Goal: Task Accomplishment & Management: Manage account settings

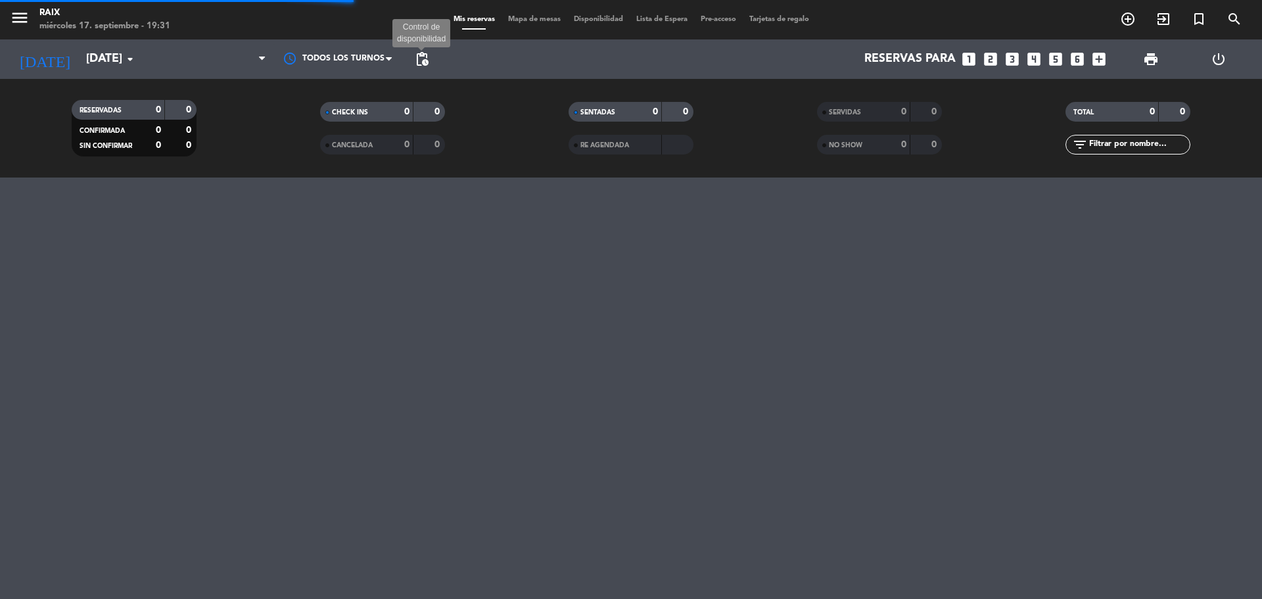
click at [430, 58] on span "pending_actions Control de disponibilidad" at bounding box center [422, 59] width 26 height 26
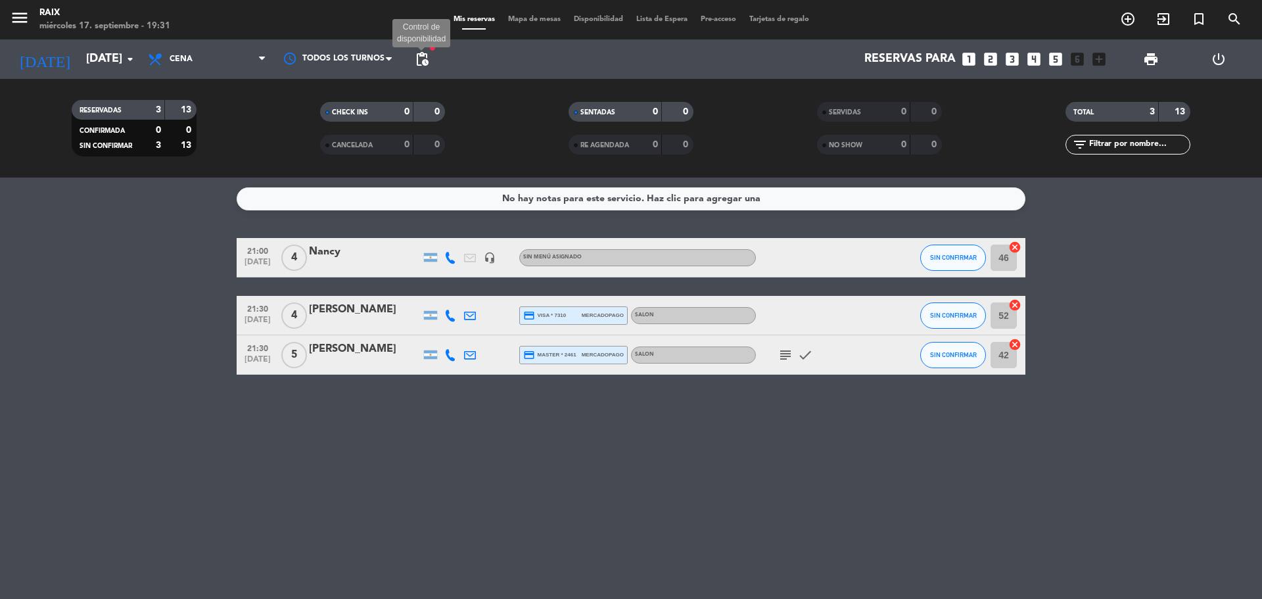
click at [425, 64] on span "pending_actions" at bounding box center [422, 59] width 16 height 16
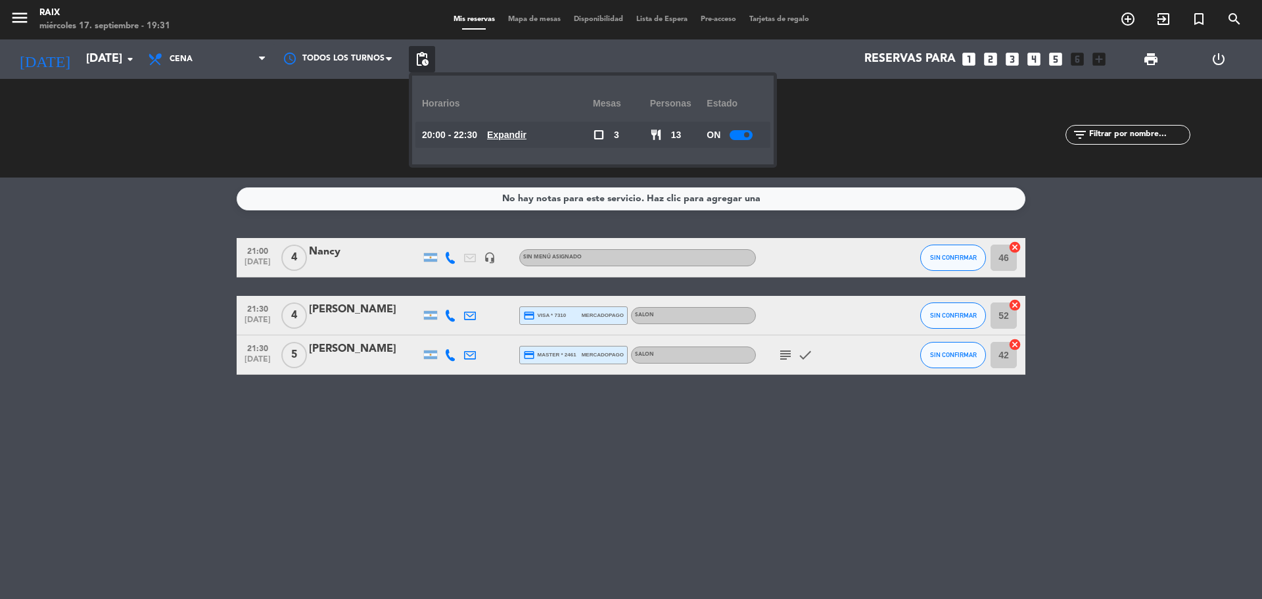
click at [748, 140] on div "ON" at bounding box center [735, 135] width 57 height 26
click at [743, 135] on div at bounding box center [741, 135] width 23 height 10
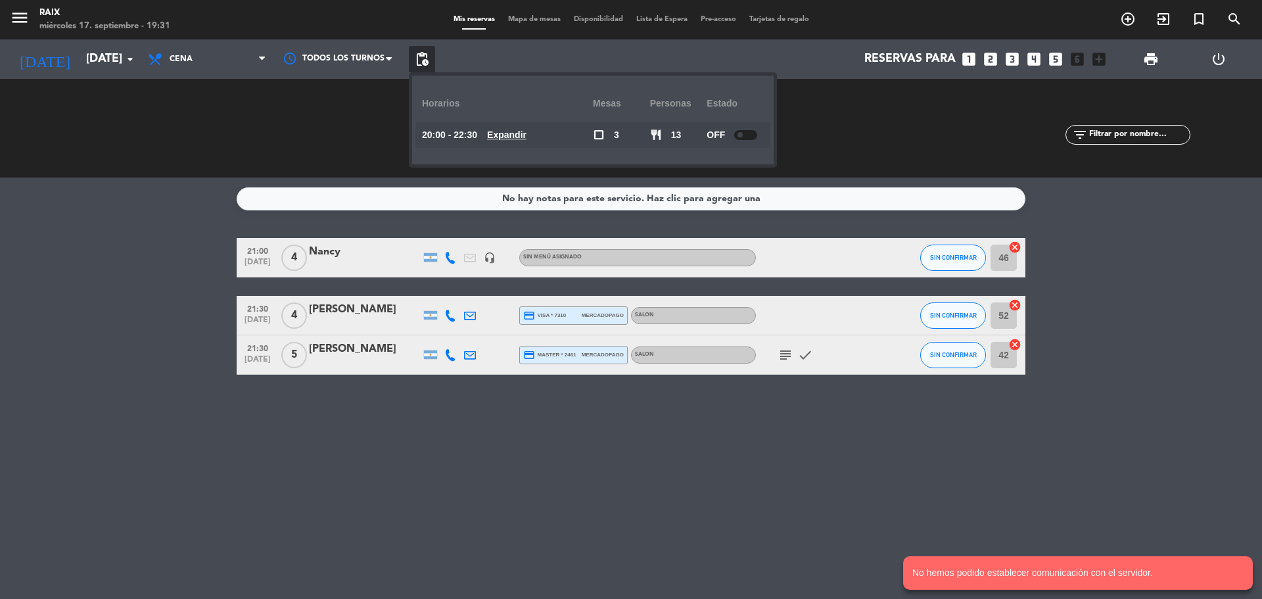
click at [114, 285] on bookings-row "21:00 [DATE] 4 [PERSON_NAME] headset_mic Sin menú asignado SIN CONFIRMAR 46 can…" at bounding box center [631, 306] width 1262 height 137
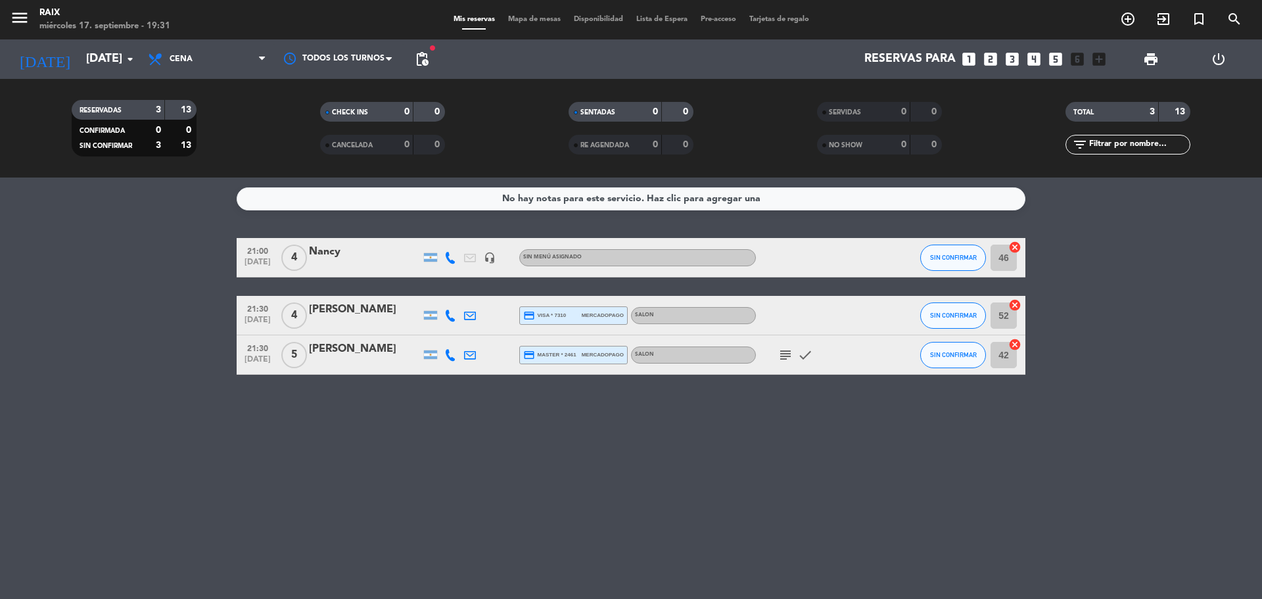
click at [164, 334] on bookings-row "21:00 [DATE] 4 [PERSON_NAME] headset_mic Sin menú asignado SIN CONFIRMAR 46 can…" at bounding box center [631, 306] width 1262 height 137
click at [429, 54] on span "pending_actions" at bounding box center [422, 59] width 16 height 16
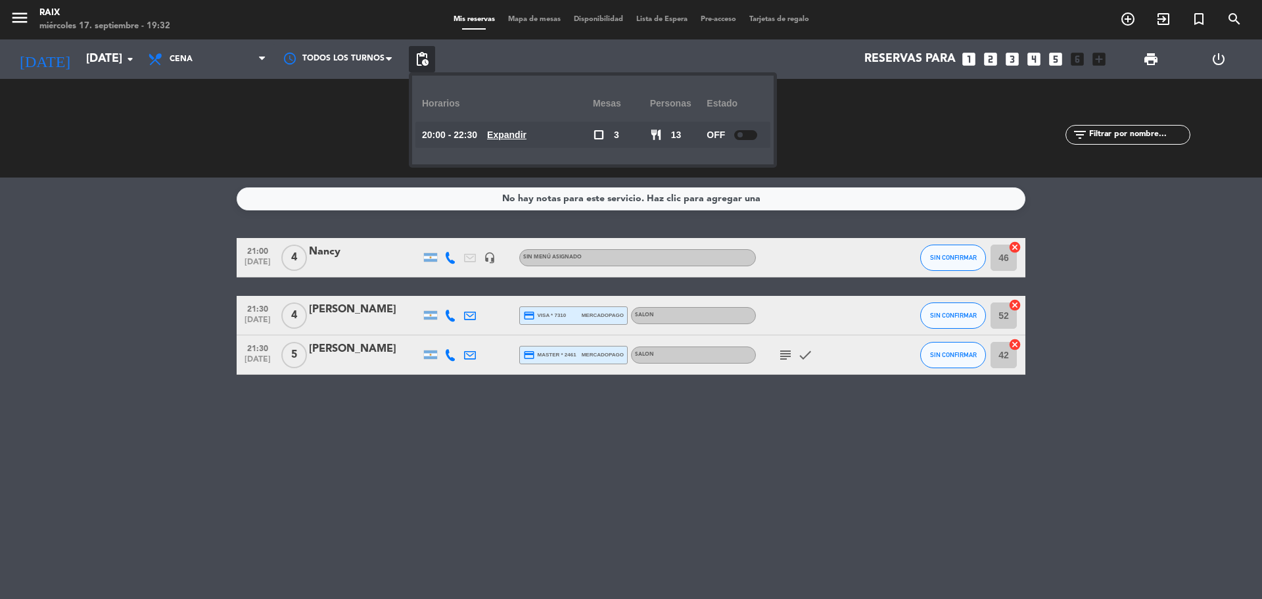
click at [62, 342] on bookings-row "21:00 [DATE] 4 [PERSON_NAME] headset_mic Sin menú asignado SIN CONFIRMAR 46 can…" at bounding box center [631, 306] width 1262 height 137
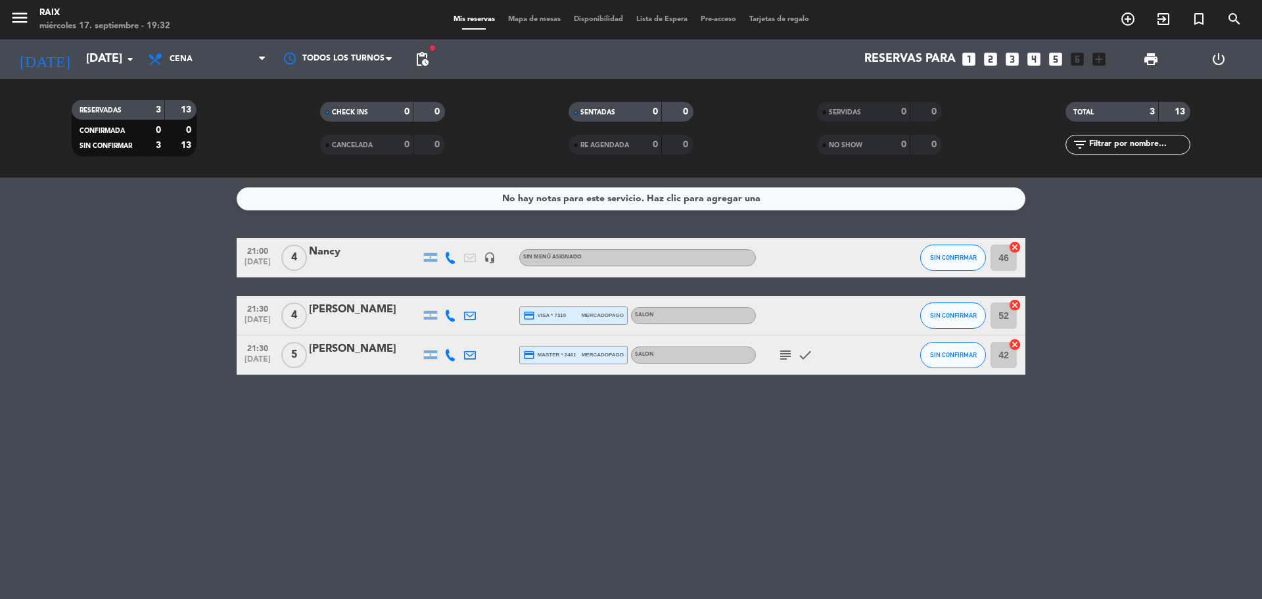
click at [143, 338] on bookings-row "21:00 [DATE] 4 [PERSON_NAME] headset_mic Sin menú asignado SIN CONFIRMAR 46 can…" at bounding box center [631, 306] width 1262 height 137
click at [1183, 272] on bookings-row "21:00 [DATE] 4 [PERSON_NAME] headset_mic Sin menú asignado SIN CONFIRMAR 46 can…" at bounding box center [631, 306] width 1262 height 137
click at [1249, 387] on div "No hay notas para este servicio. Haz clic para agregar una 21:00 [DATE] 4 [PERS…" at bounding box center [631, 387] width 1262 height 421
